Goal: Task Accomplishment & Management: Complete application form

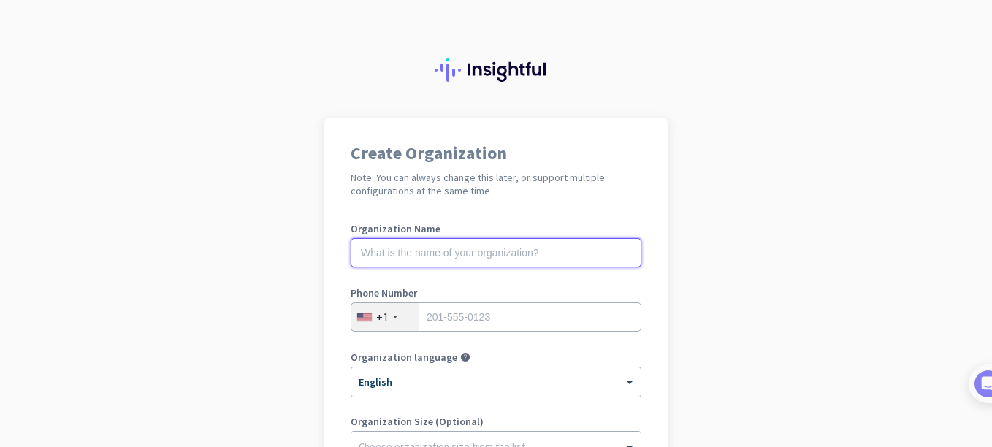
click at [519, 246] on input "text" at bounding box center [496, 252] width 291 height 29
type input "Mercor"
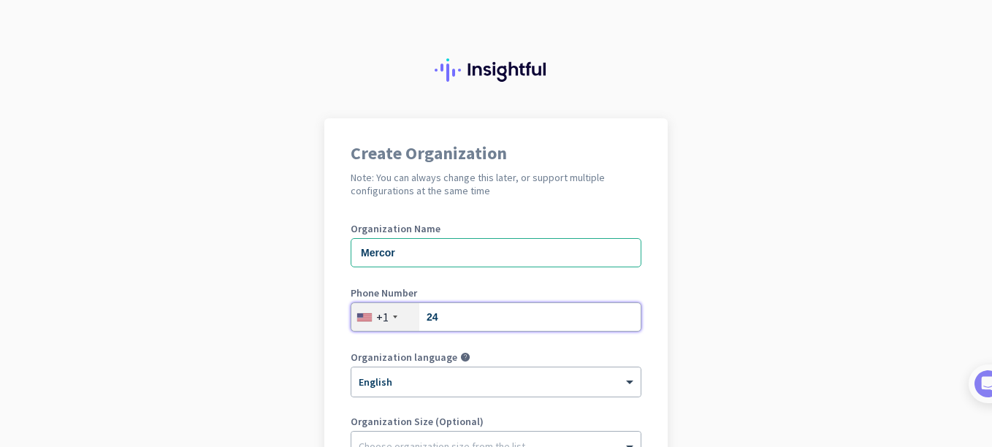
type input "2408987324"
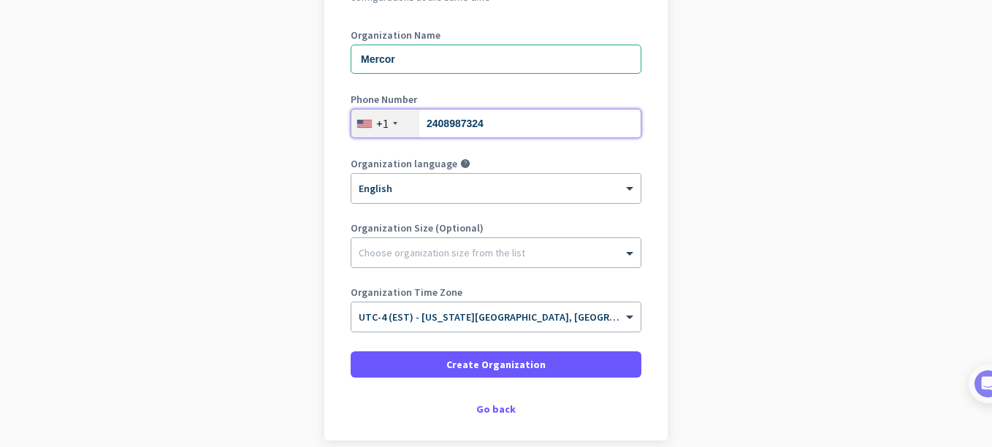
scroll to position [202, 0]
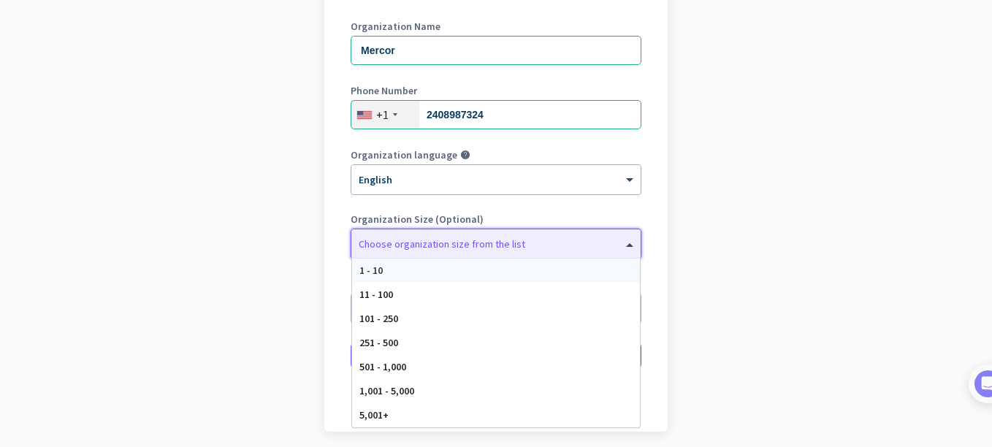
click at [632, 246] on span at bounding box center [631, 244] width 18 height 15
click at [752, 253] on app-onboarding-organization "Create Organization Note: You can always change this later, or support multiple…" at bounding box center [496, 210] width 992 height 589
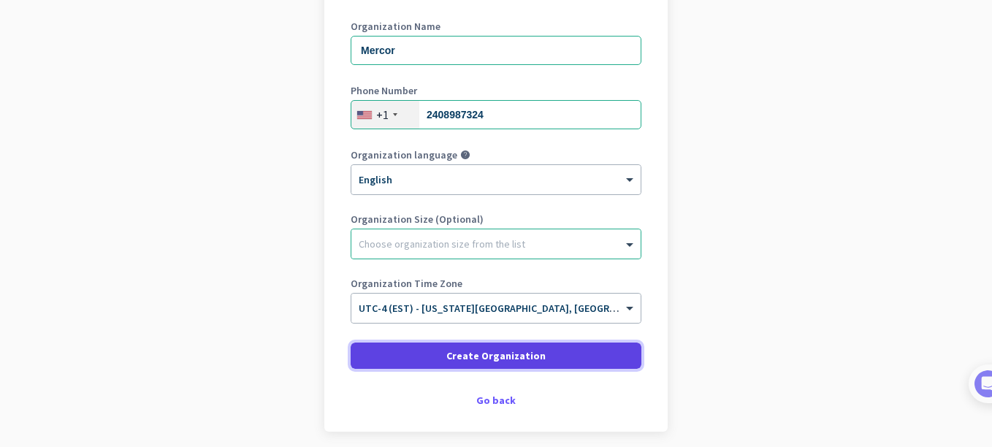
click at [561, 361] on span at bounding box center [496, 355] width 291 height 35
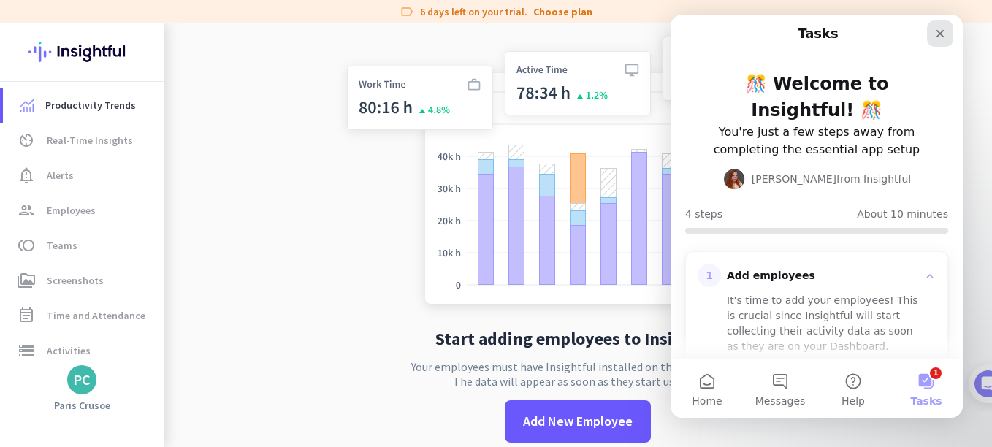
click at [945, 33] on icon "Close" at bounding box center [940, 34] width 12 height 12
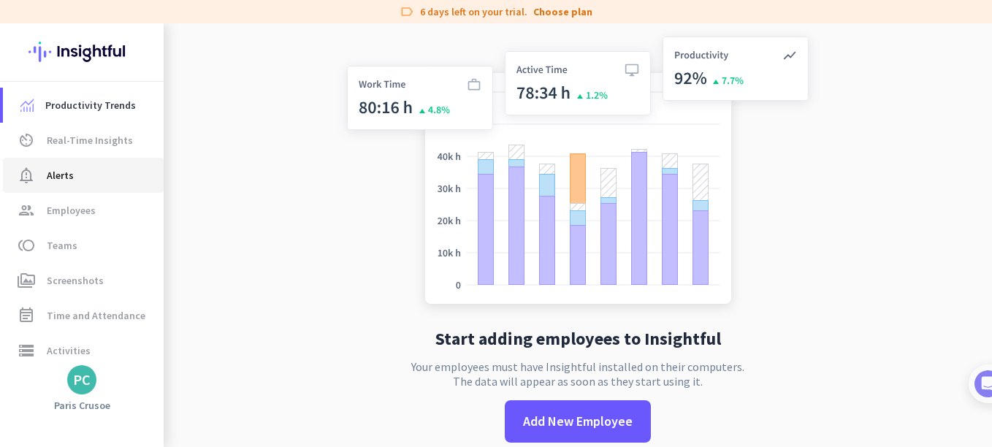
click at [61, 177] on span "Alerts" at bounding box center [60, 176] width 27 height 18
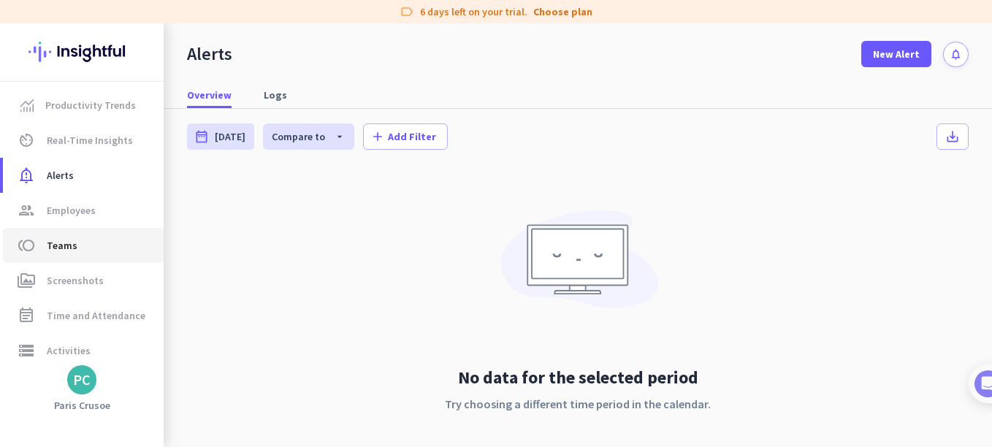
click at [75, 244] on span "toll Teams" at bounding box center [83, 246] width 137 height 18
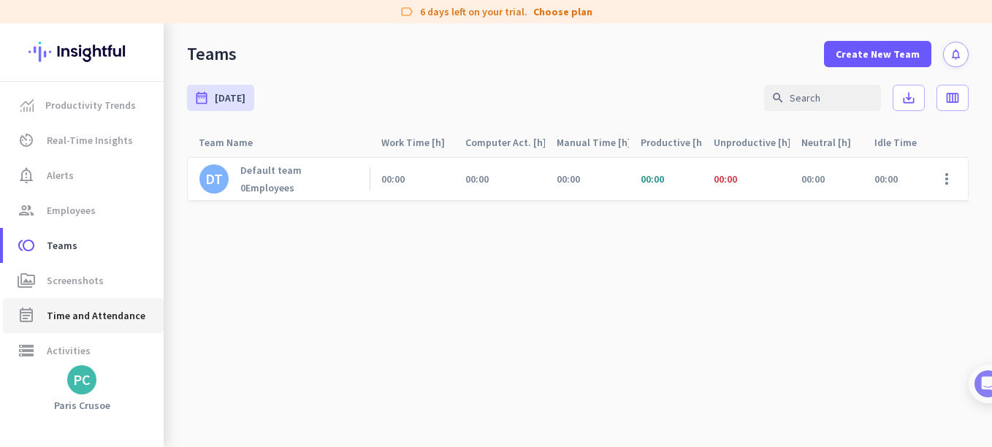
click at [81, 317] on span "Time and Attendance" at bounding box center [96, 316] width 99 height 18
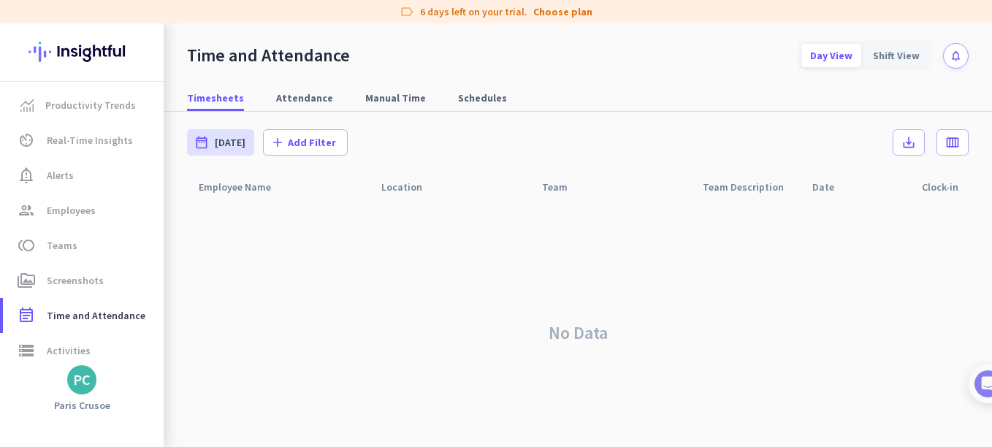
click at [96, 378] on div "PC" at bounding box center [81, 379] width 29 height 29
click at [153, 357] on span "Sign out" at bounding box center [159, 351] width 88 height 13
